Goal: Download file/media

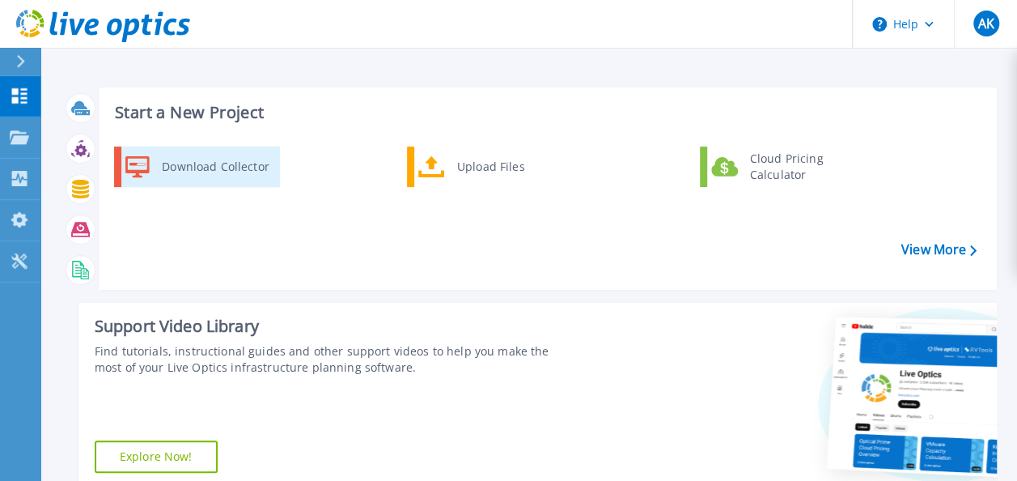
click at [175, 170] on div "Download Collector" at bounding box center [215, 167] width 122 height 32
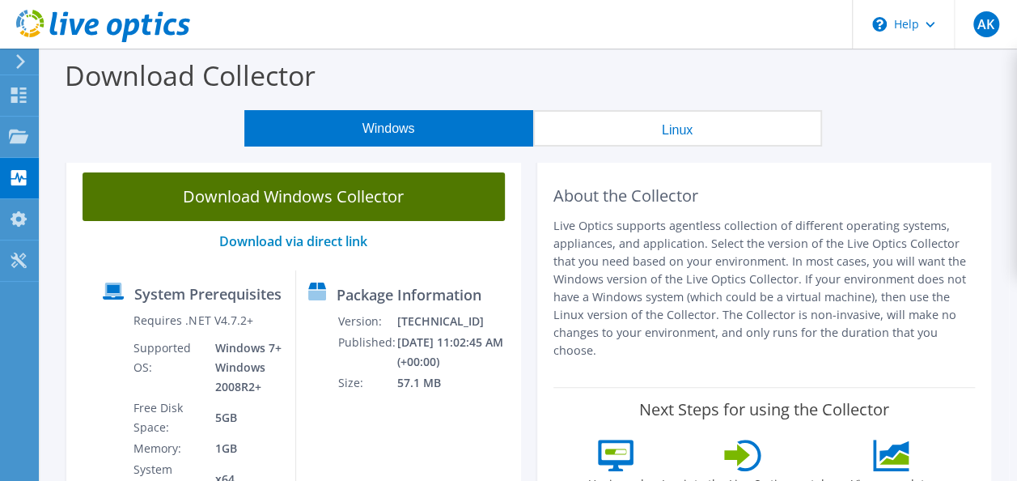
click at [343, 204] on link "Download Windows Collector" at bounding box center [294, 196] width 423 height 49
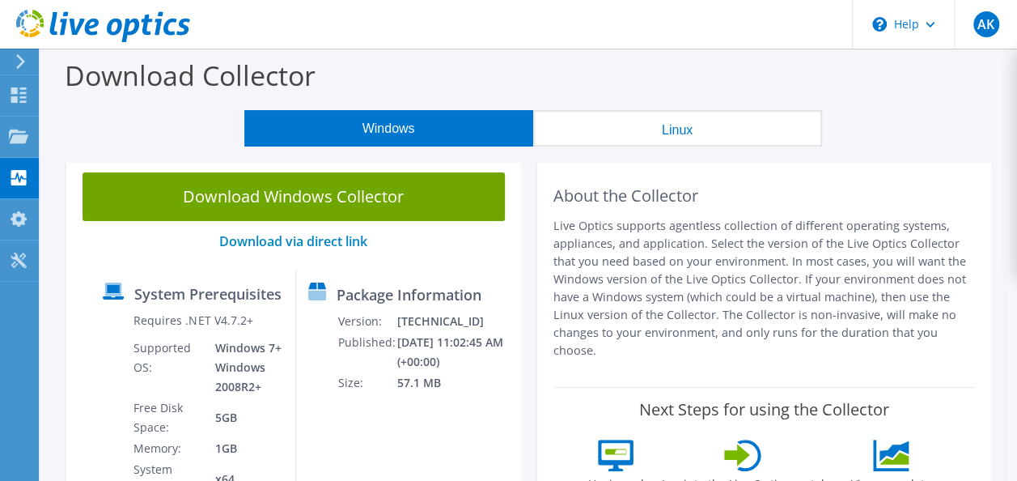
click at [356, 66] on div "Download Collector" at bounding box center [529, 80] width 961 height 62
click at [28, 219] on icon at bounding box center [18, 218] width 19 height 15
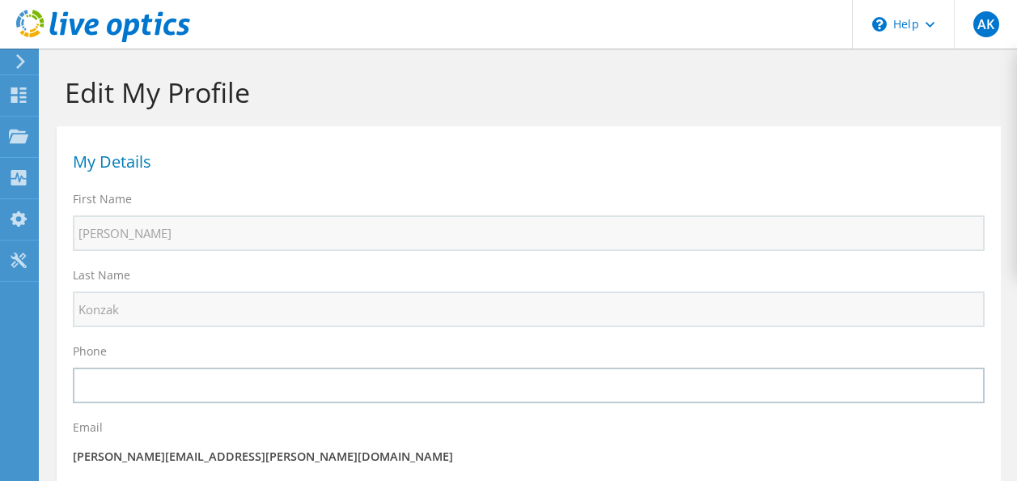
select select "224"
click at [19, 261] on use at bounding box center [18, 260] width 15 height 15
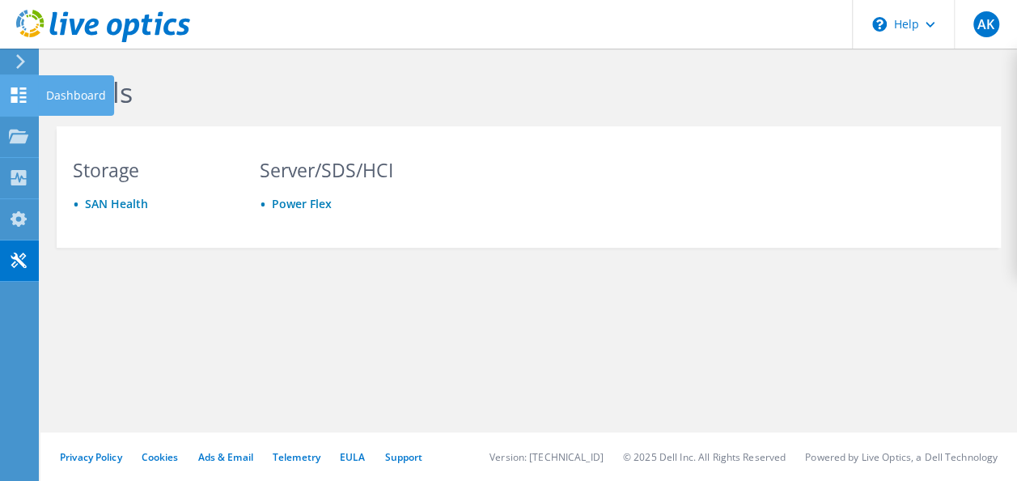
click at [13, 87] on icon at bounding box center [18, 94] width 19 height 15
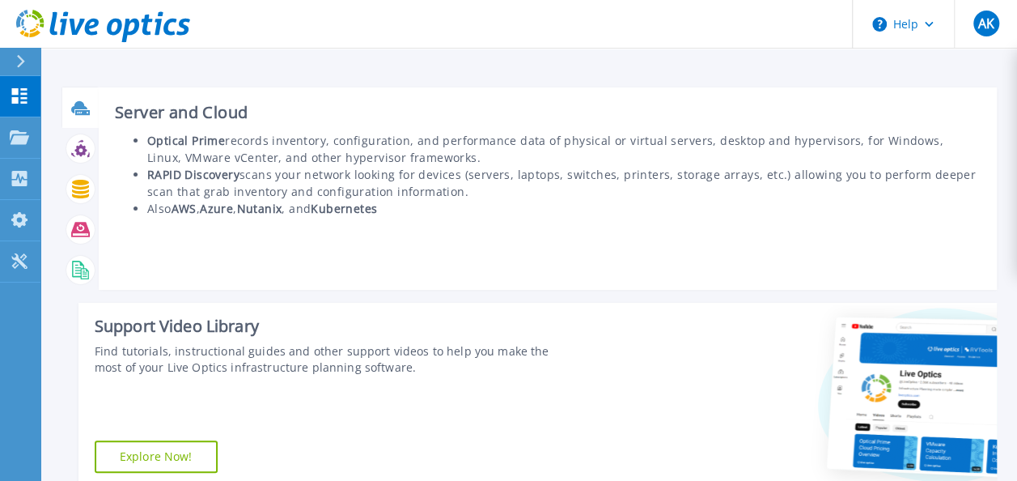
click at [80, 121] on div at bounding box center [80, 108] width 28 height 28
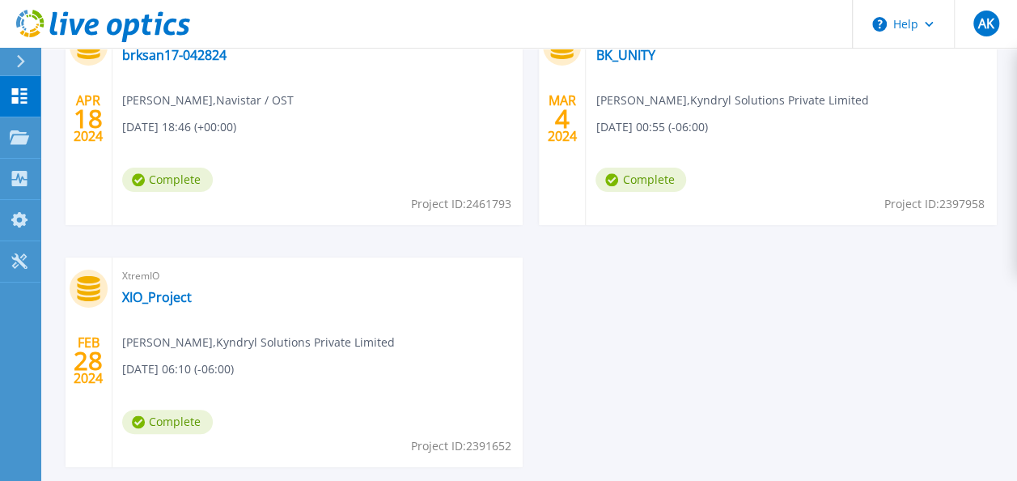
scroll to position [809, 0]
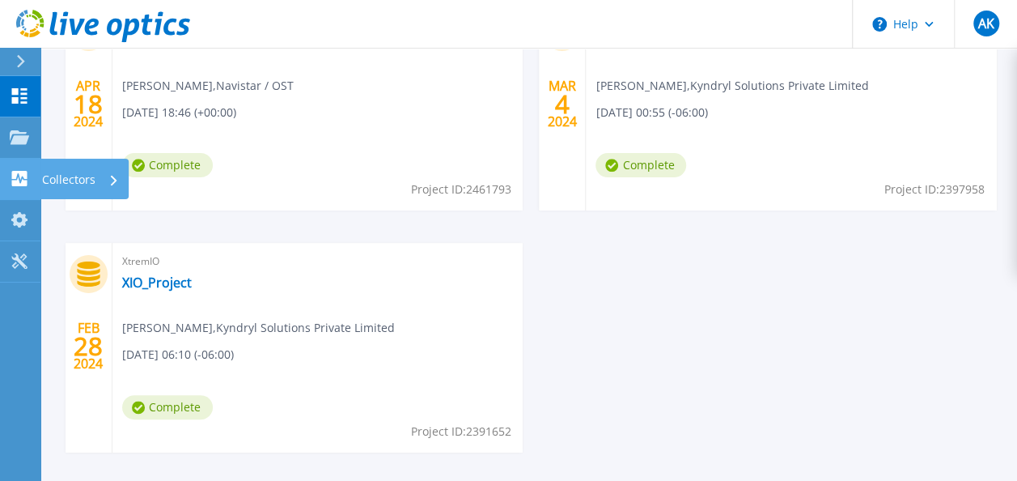
click at [26, 172] on icon at bounding box center [19, 178] width 15 height 15
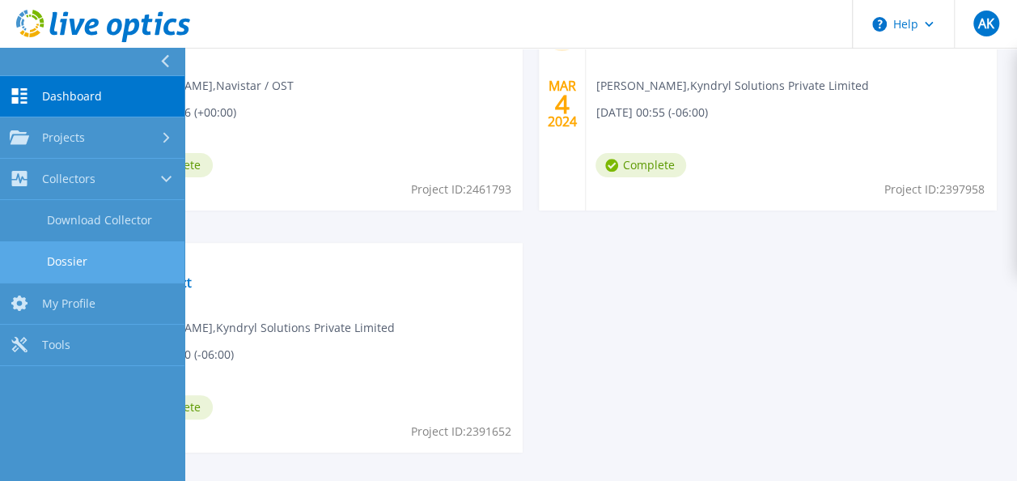
click at [67, 259] on link "Dossier" at bounding box center [92, 261] width 185 height 41
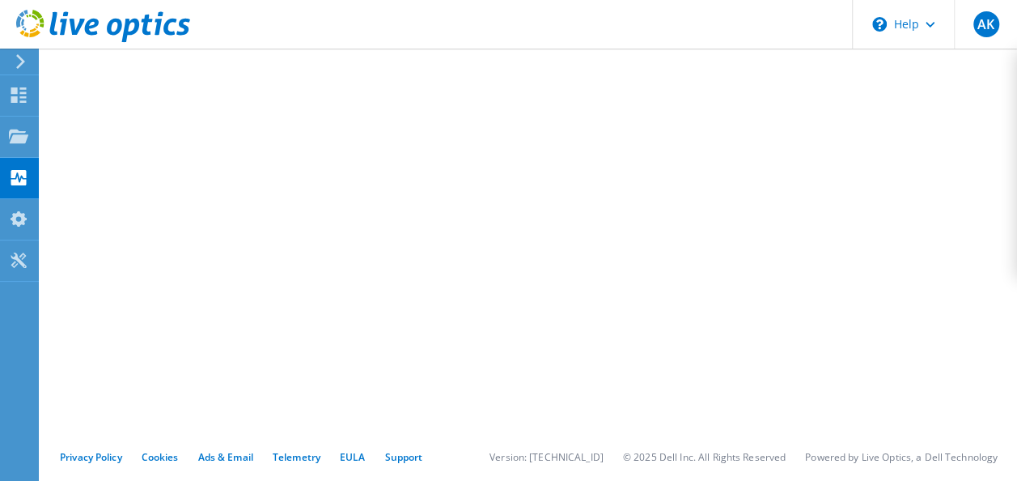
click at [23, 62] on use at bounding box center [20, 61] width 9 height 15
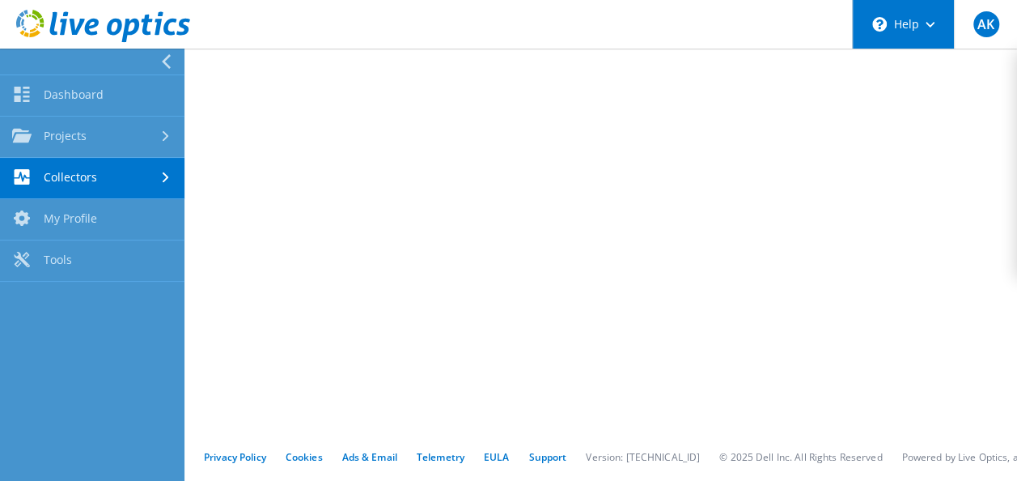
click at [936, 34] on div "\n Help" at bounding box center [903, 24] width 102 height 49
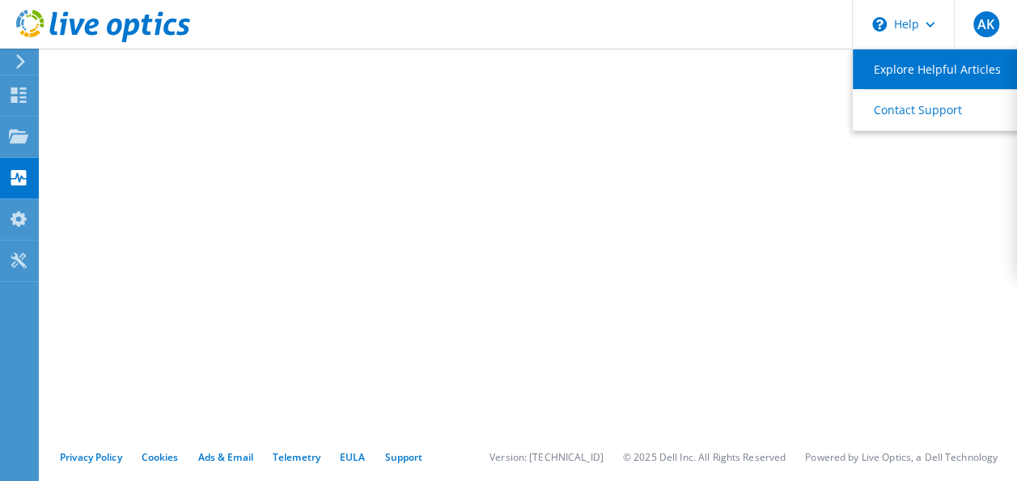
click at [916, 69] on link "Explore Helpful Articles" at bounding box center [943, 69] width 180 height 40
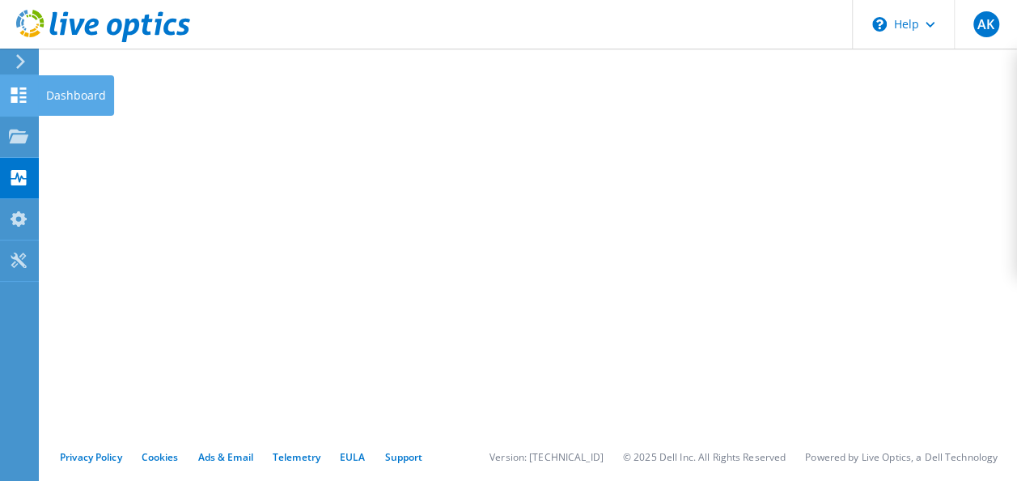
click at [52, 94] on div "Dashboard" at bounding box center [76, 95] width 76 height 40
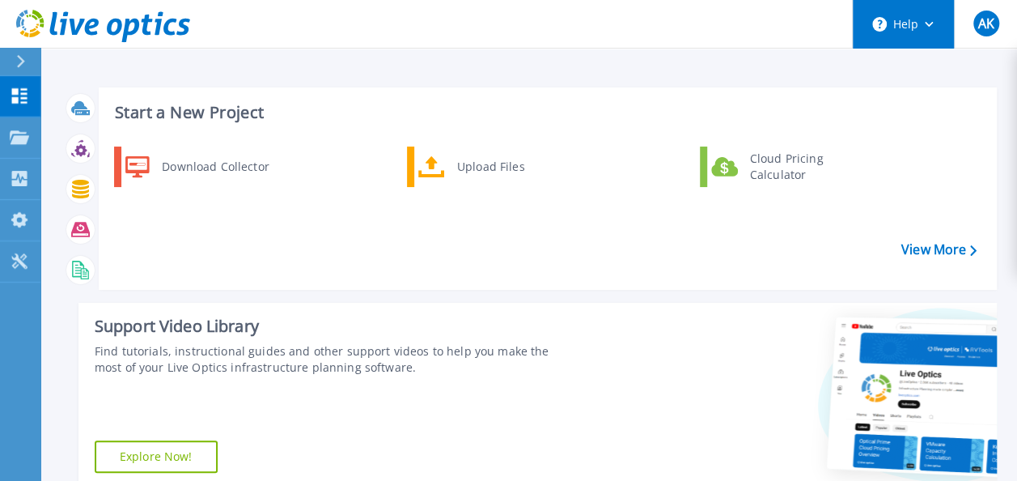
click at [934, 24] on button "Help" at bounding box center [903, 24] width 101 height 49
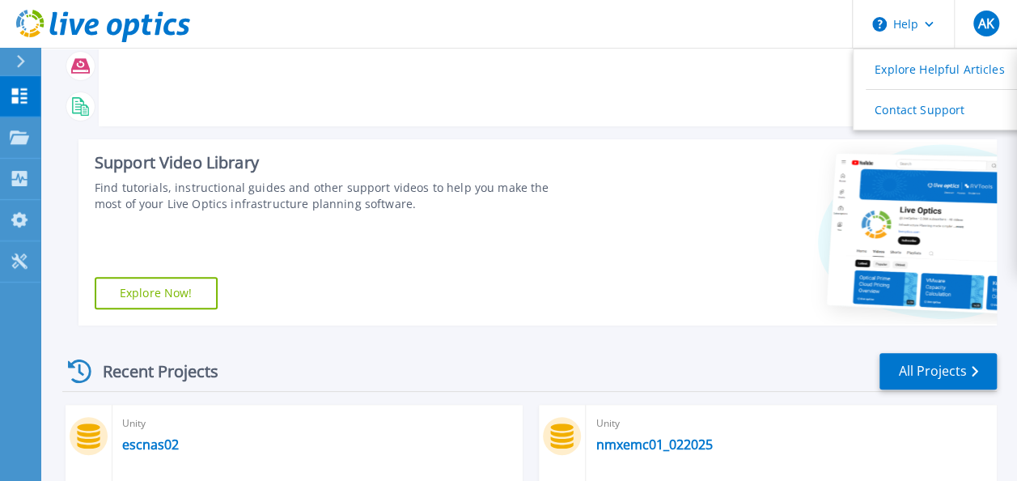
scroll to position [162, 0]
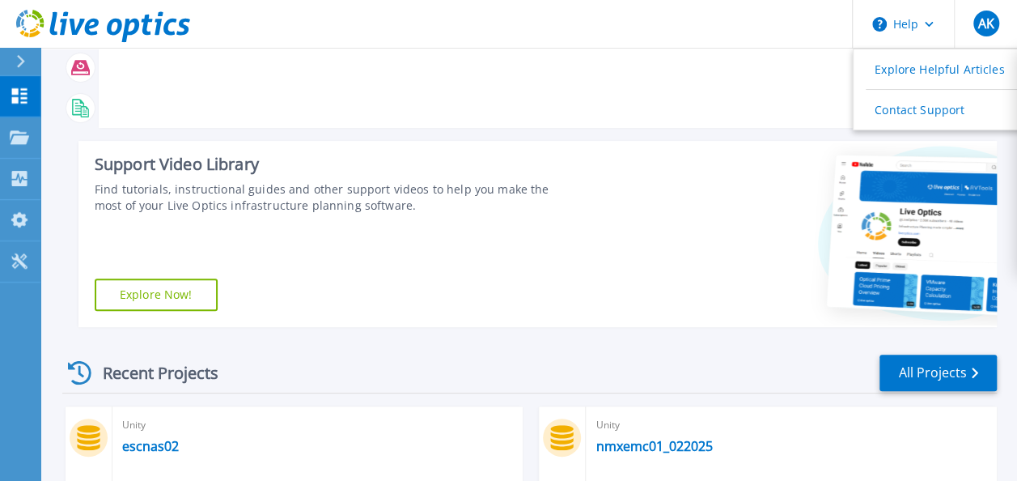
click at [359, 359] on div "Recent Projects All Projects" at bounding box center [529, 373] width 935 height 40
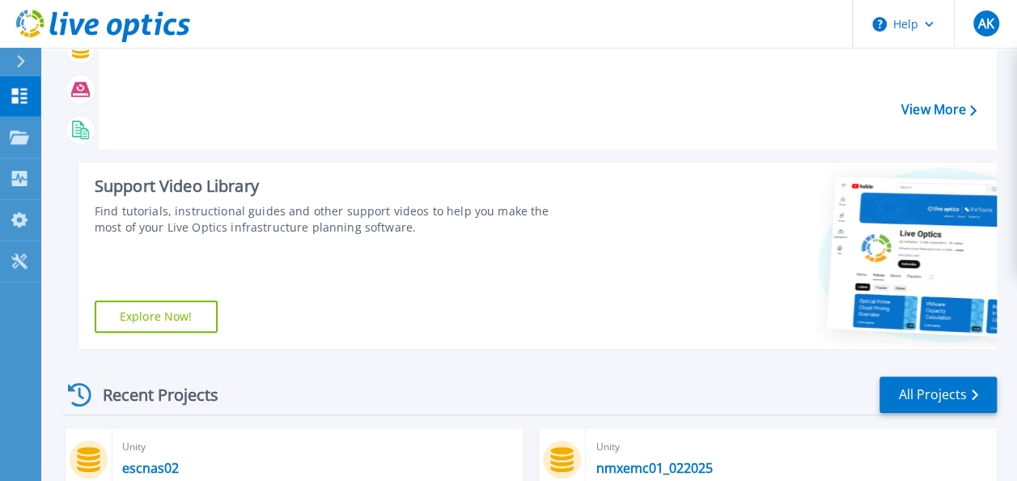
scroll to position [0, 0]
